Goal: Find specific page/section: Find specific page/section

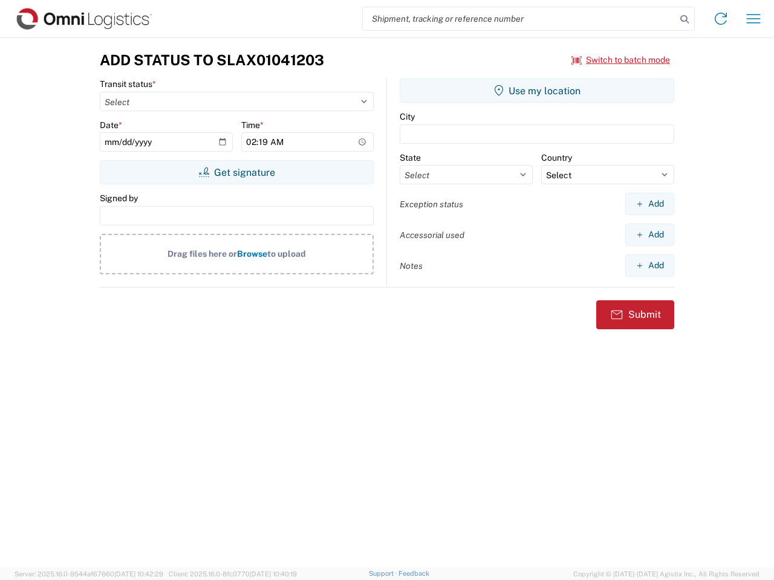
click at [519, 19] on input "search" at bounding box center [519, 18] width 313 height 23
click at [684, 19] on icon at bounding box center [684, 19] width 17 height 17
click at [721, 19] on icon at bounding box center [720, 18] width 19 height 19
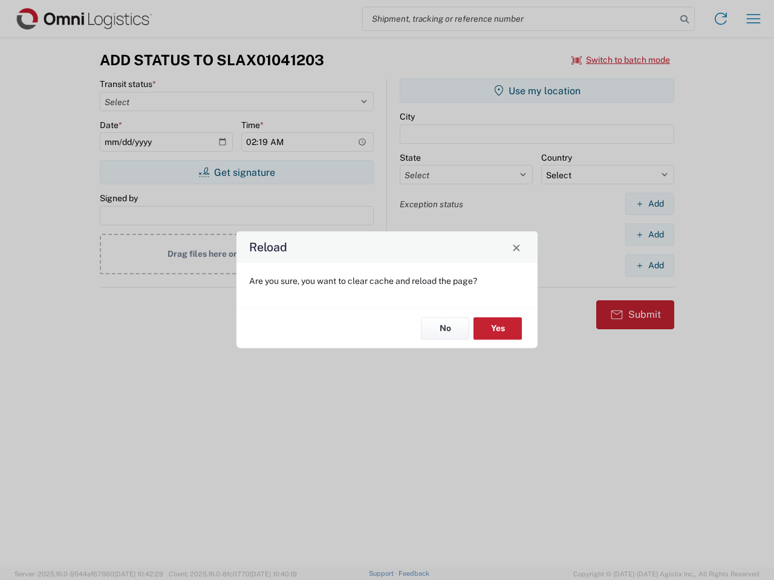
click at [753, 19] on div "Reload Are you sure, you want to clear cache and reload the page? No Yes" at bounding box center [387, 290] width 774 height 580
click at [621, 60] on div "Reload Are you sure, you want to clear cache and reload the page? No Yes" at bounding box center [387, 290] width 774 height 580
click at [236, 172] on div "Reload Are you sure, you want to clear cache and reload the page? No Yes" at bounding box center [387, 290] width 774 height 580
click at [537, 91] on div "Reload Are you sure, you want to clear cache and reload the page? No Yes" at bounding box center [387, 290] width 774 height 580
click at [649, 204] on div "Reload Are you sure, you want to clear cache and reload the page? No Yes" at bounding box center [387, 290] width 774 height 580
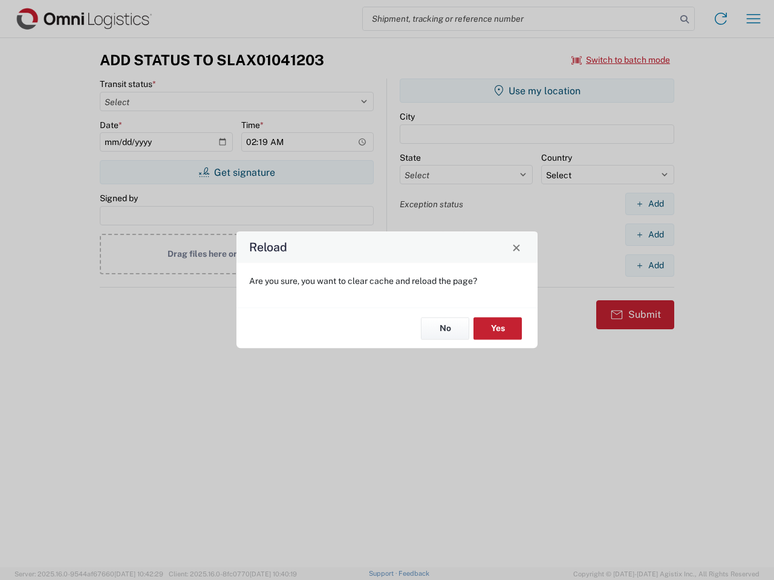
click at [649, 235] on div "Reload Are you sure, you want to clear cache and reload the page? No Yes" at bounding box center [387, 290] width 774 height 580
click at [649, 265] on div "Reload Are you sure, you want to clear cache and reload the page? No Yes" at bounding box center [387, 290] width 774 height 580
